Goal: Information Seeking & Learning: Learn about a topic

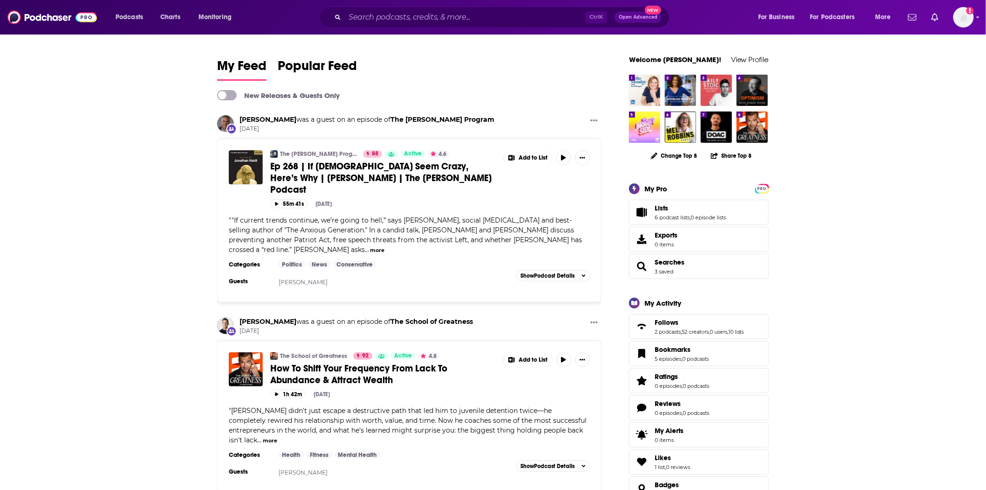
click at [356, 172] on span "Ep 268 | If [DEMOGRAPHIC_DATA] Seem Crazy, Here’s Why | [PERSON_NAME] | The [PE…" at bounding box center [380, 177] width 221 height 35
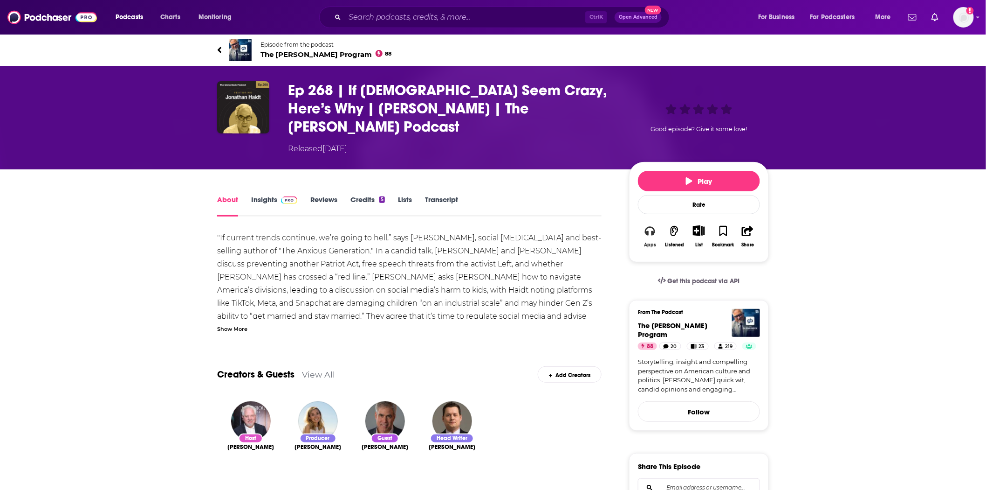
click at [657, 219] on button "Apps" at bounding box center [650, 236] width 24 height 34
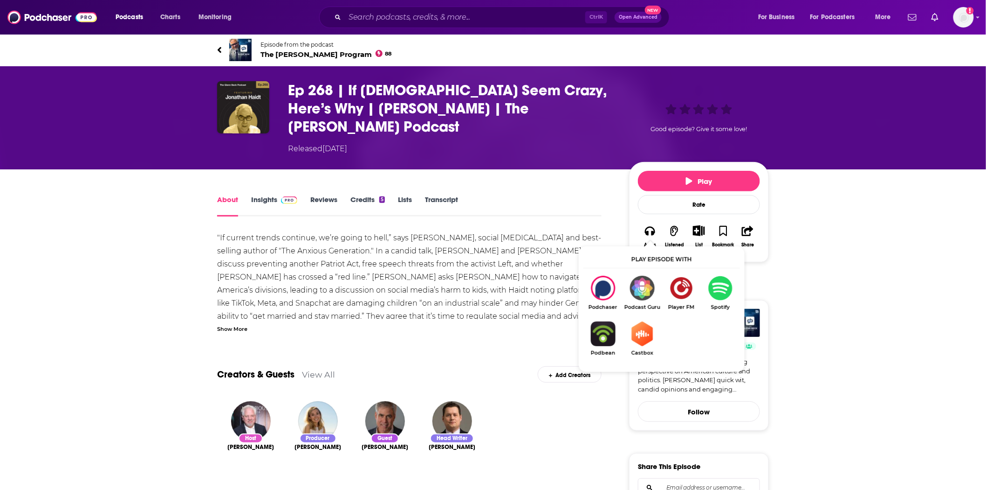
click at [322, 51] on span "The [PERSON_NAME] Program 88" at bounding box center [326, 54] width 131 height 9
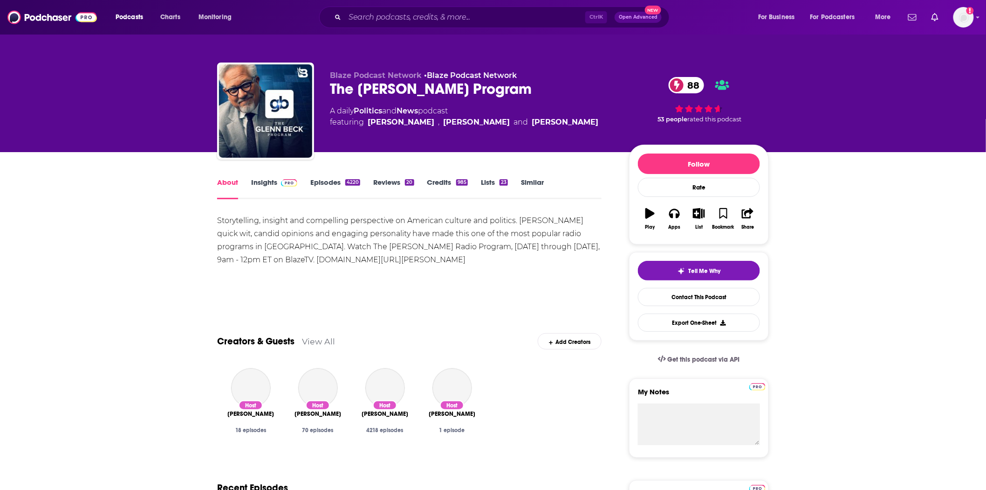
click at [288, 184] on img at bounding box center [289, 182] width 16 height 7
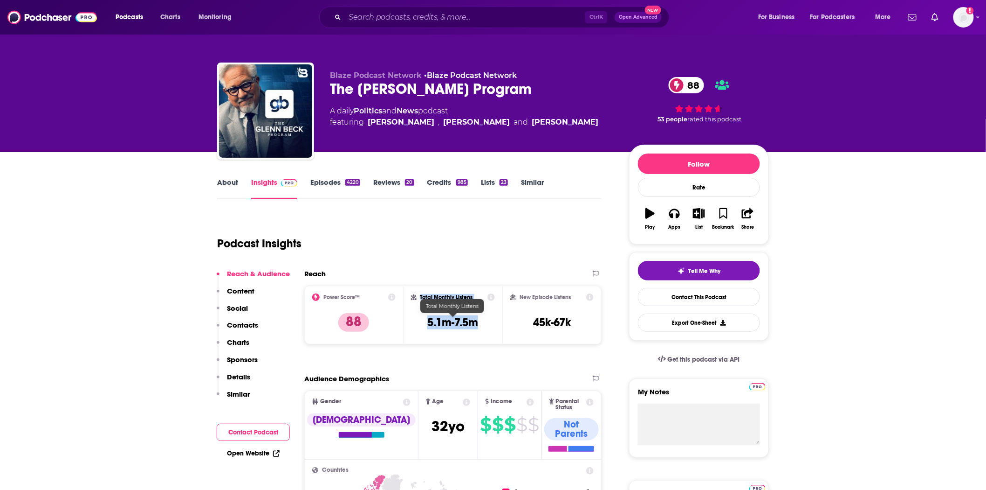
drag, startPoint x: 412, startPoint y: 328, endPoint x: 394, endPoint y: 328, distance: 18.2
click at [394, 328] on div "Power Score™ 88 Total Monthly Listens 5.1m-7.5m New Episode Listens 45k-67k" at bounding box center [452, 314] width 297 height 59
click at [478, 338] on div "Total Monthly Listens 5.1m-7.5m" at bounding box center [453, 314] width 99 height 59
drag, startPoint x: 475, startPoint y: 323, endPoint x: 424, endPoint y: 324, distance: 50.4
click at [424, 324] on div "Total Monthly Listens 5.1m-7.5m" at bounding box center [453, 314] width 84 height 43
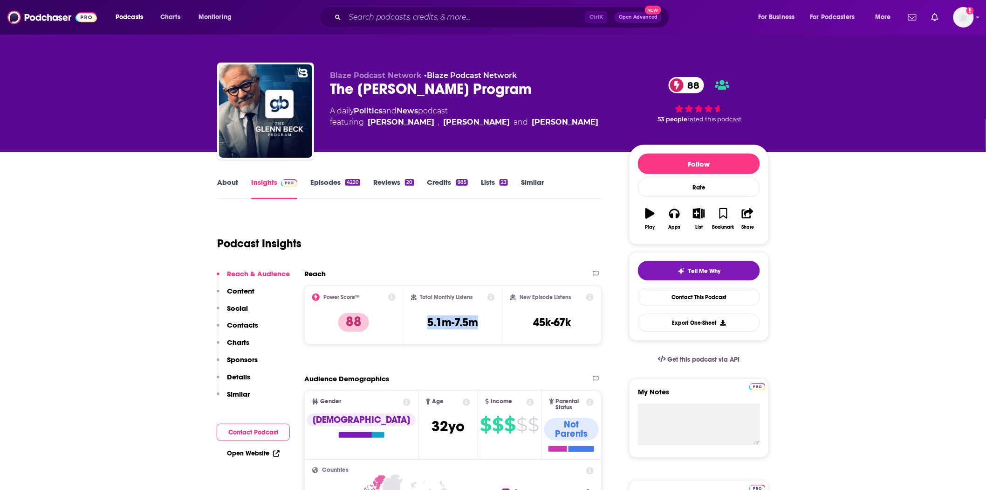
copy h3 "5.1m-7.5m"
click at [485, 489] on html "Podcasts Charts Monitoring Ctrl K Open Advanced New For Business For Podcasters…" at bounding box center [493, 245] width 986 height 490
